Goal: Browse casually

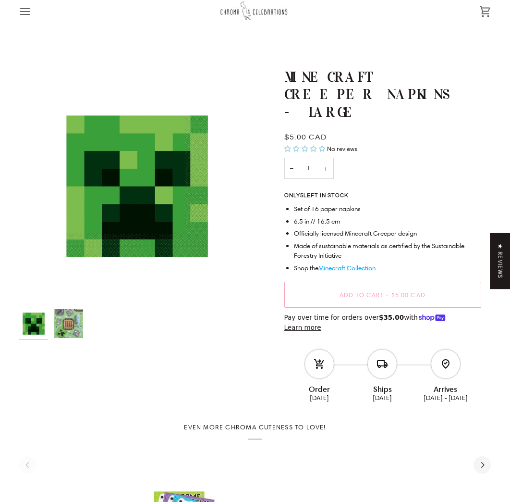
scroll to position [10, 0]
